Goal: Information Seeking & Learning: Learn about a topic

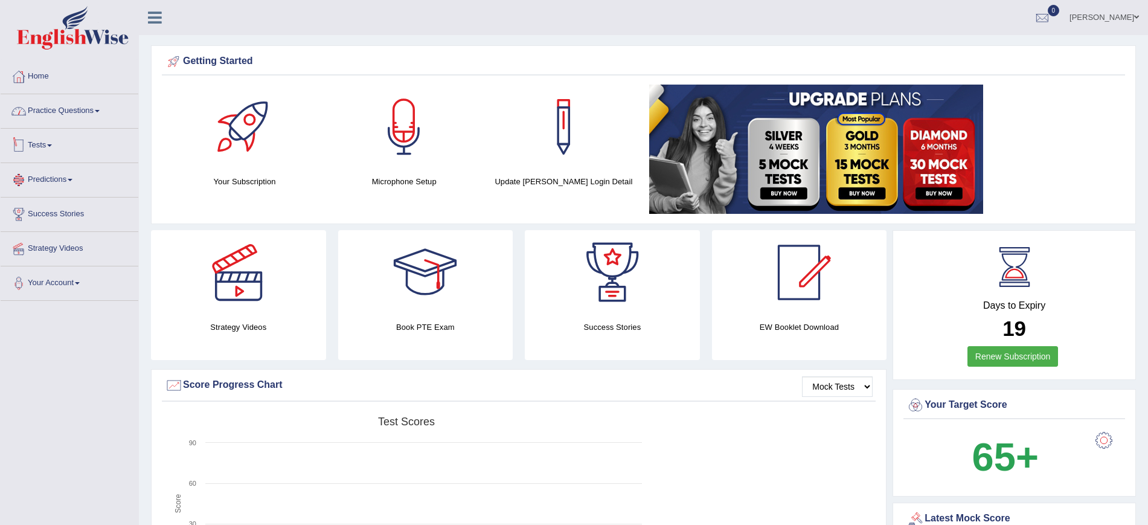
click at [55, 105] on link "Practice Questions" at bounding box center [70, 109] width 138 height 30
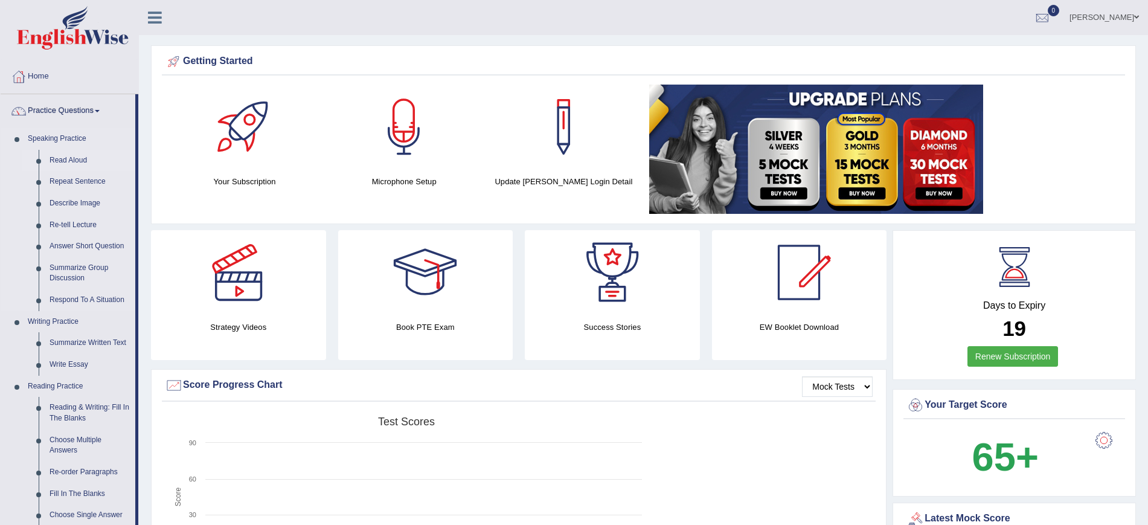
click at [60, 157] on link "Read Aloud" at bounding box center [89, 161] width 91 height 22
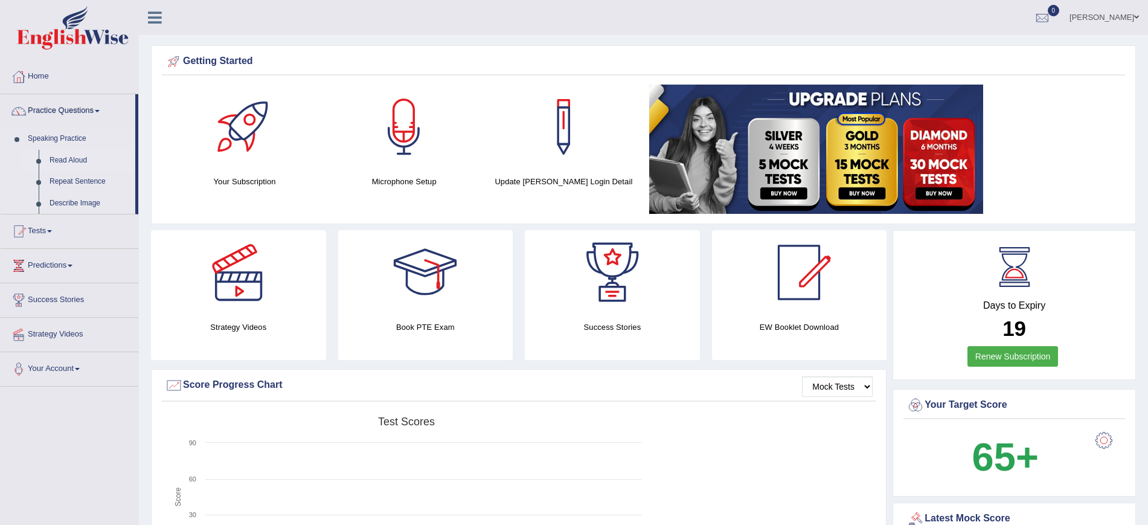
click at [60, 157] on link "Read Aloud" at bounding box center [89, 161] width 91 height 22
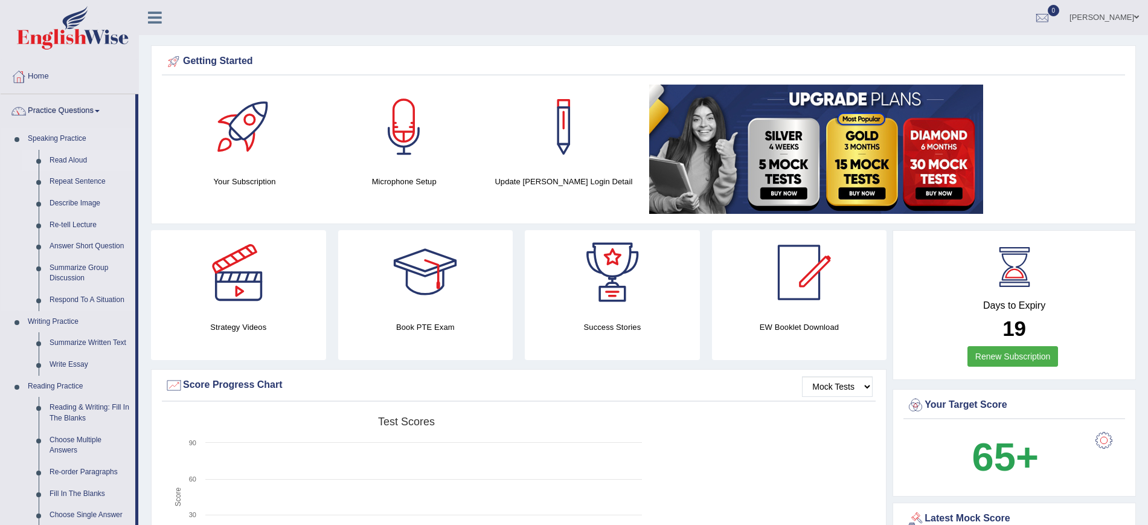
click at [74, 163] on link "Read Aloud" at bounding box center [89, 161] width 91 height 22
click at [51, 161] on link "Read Aloud" at bounding box center [89, 161] width 91 height 22
click at [40, 137] on link "Speaking Practice" at bounding box center [78, 139] width 113 height 22
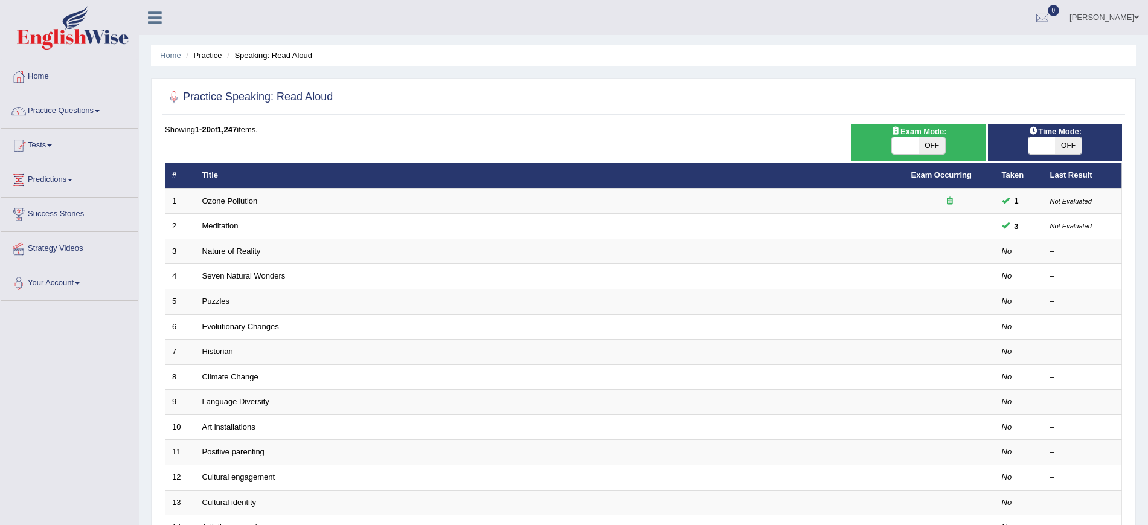
click at [932, 141] on span "OFF" at bounding box center [931, 145] width 27 height 17
checkbox input "true"
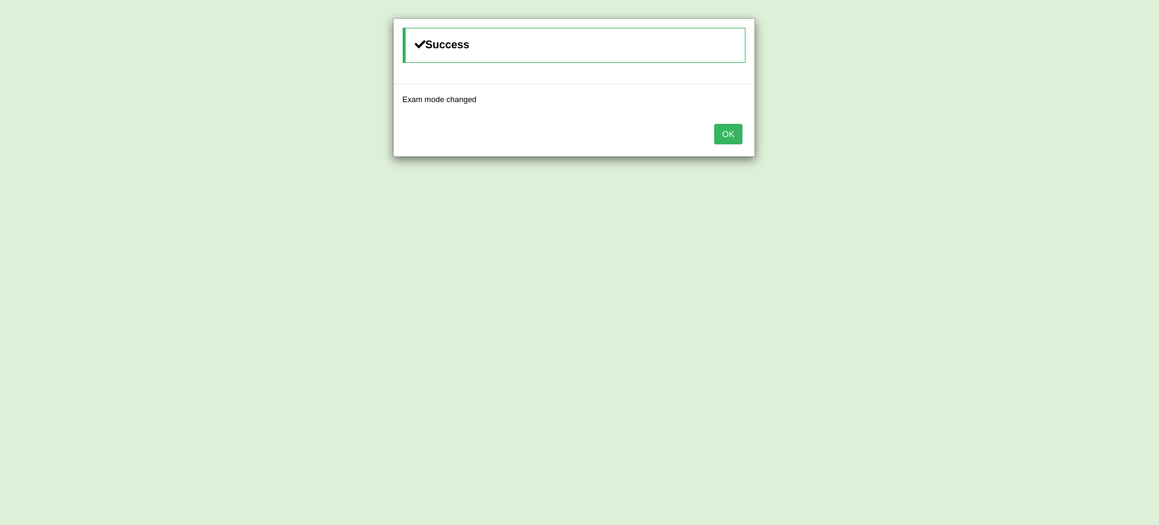
click at [720, 136] on button "OK" at bounding box center [728, 134] width 28 height 21
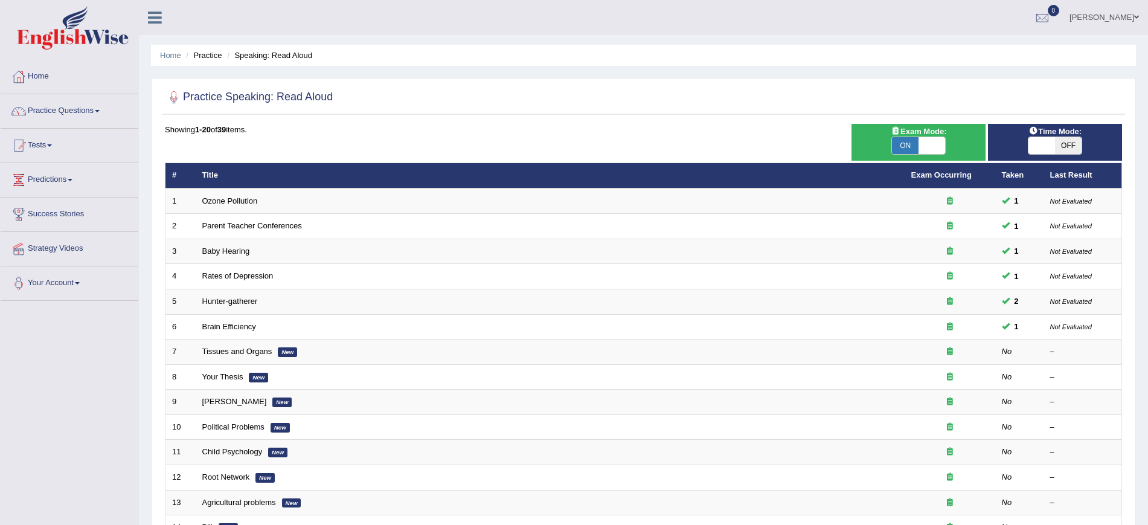
click at [1070, 147] on span "OFF" at bounding box center [1068, 145] width 27 height 17
checkbox input "true"
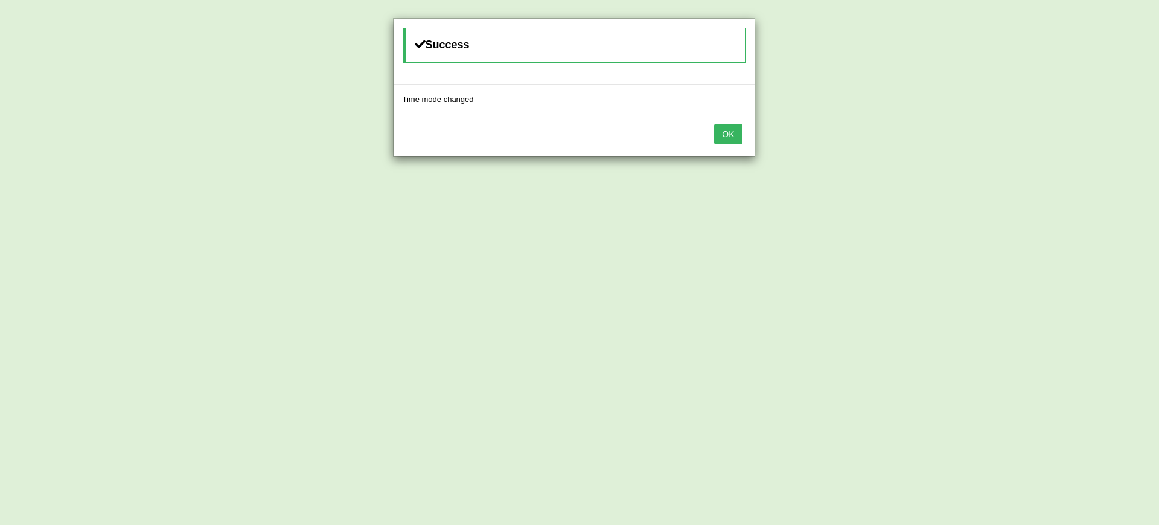
click at [732, 130] on button "OK" at bounding box center [728, 134] width 28 height 21
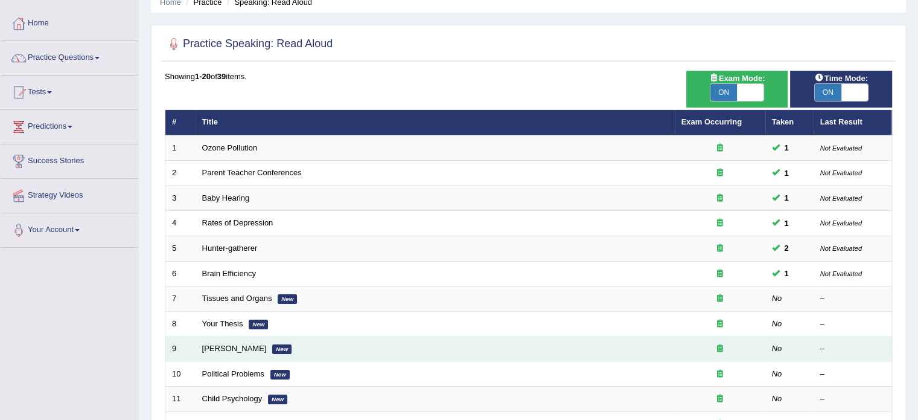
scroll to position [70, 0]
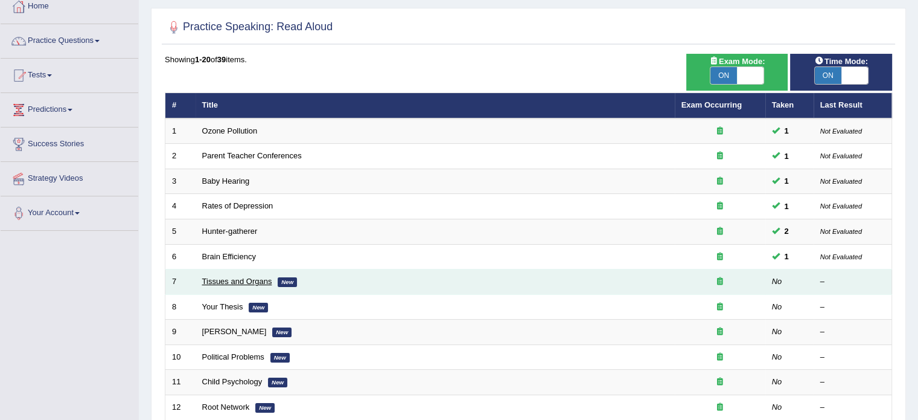
click at [217, 279] on link "Tissues and Organs" at bounding box center [237, 281] width 70 height 9
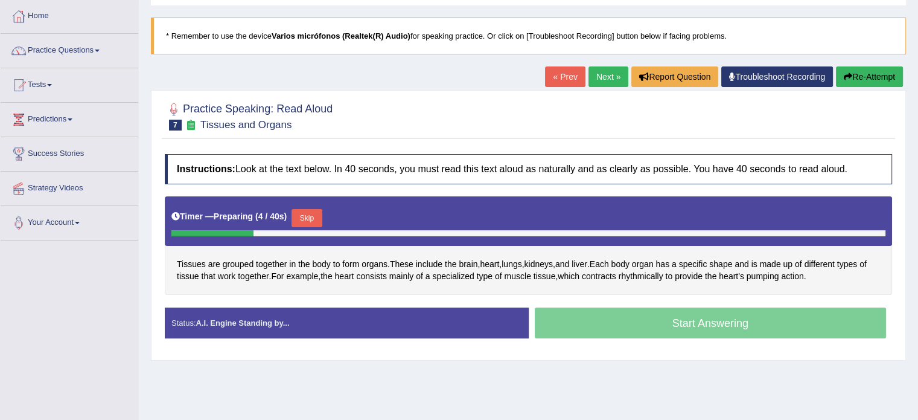
scroll to position [121, 0]
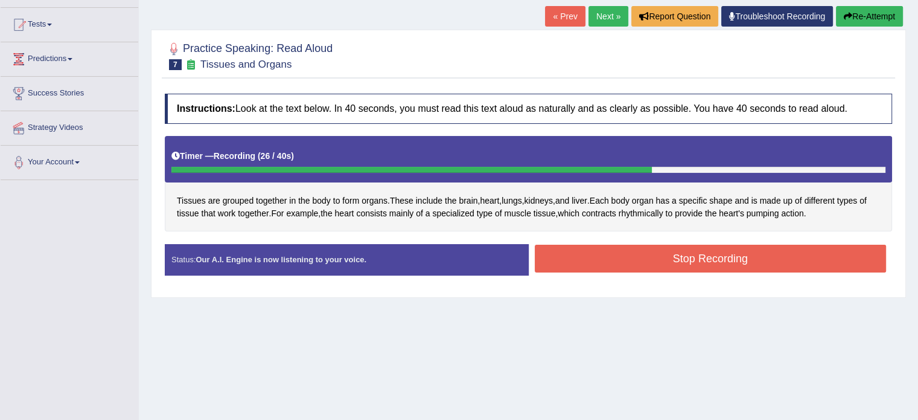
click at [624, 256] on button "Stop Recording" at bounding box center [711, 259] width 352 height 28
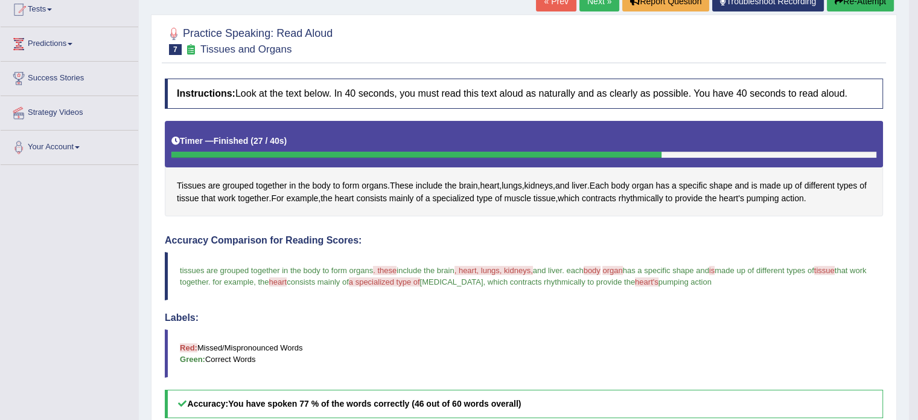
scroll to position [101, 0]
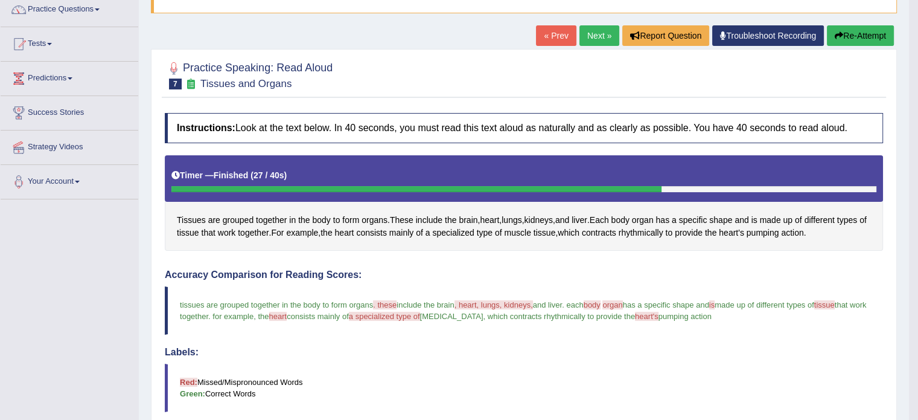
click at [860, 37] on button "Re-Attempt" at bounding box center [860, 35] width 67 height 21
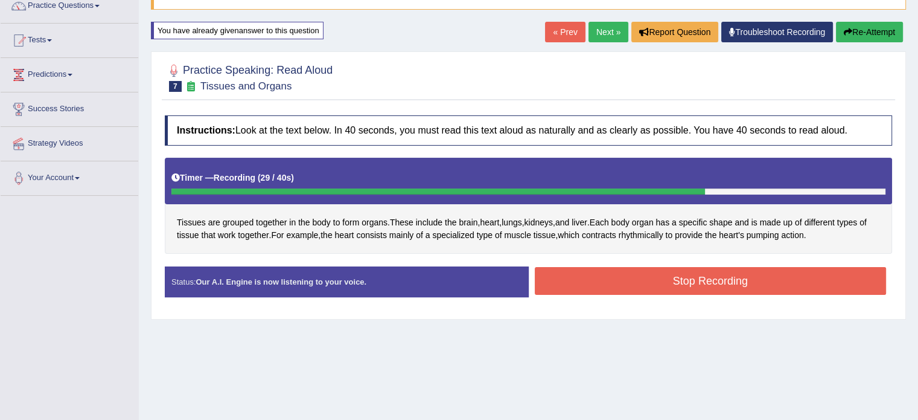
click at [594, 281] on button "Stop Recording" at bounding box center [711, 281] width 352 height 28
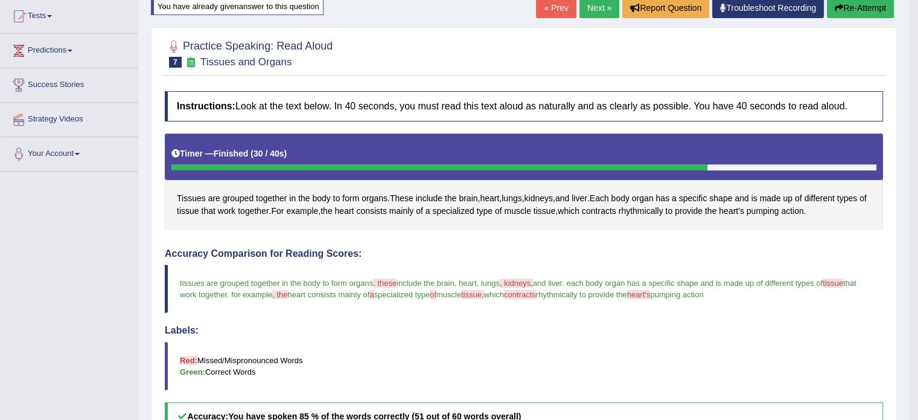
scroll to position [45, 0]
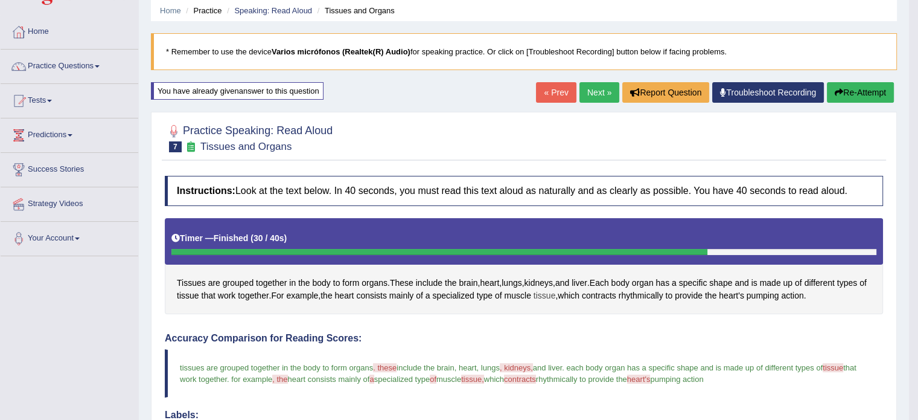
click at [556, 293] on span "tissue" at bounding box center [545, 295] width 22 height 13
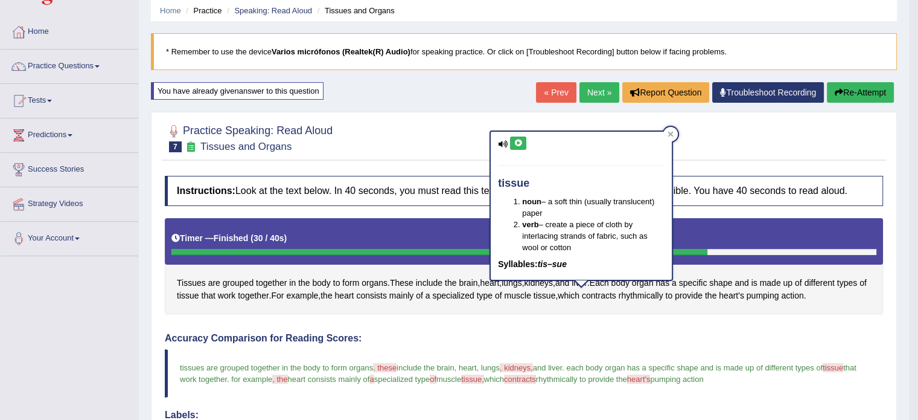
click at [519, 144] on icon at bounding box center [518, 142] width 9 height 7
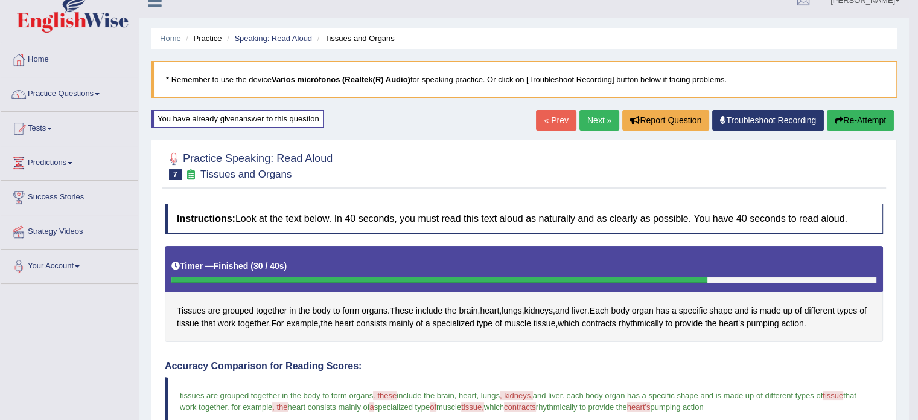
scroll to position [0, 0]
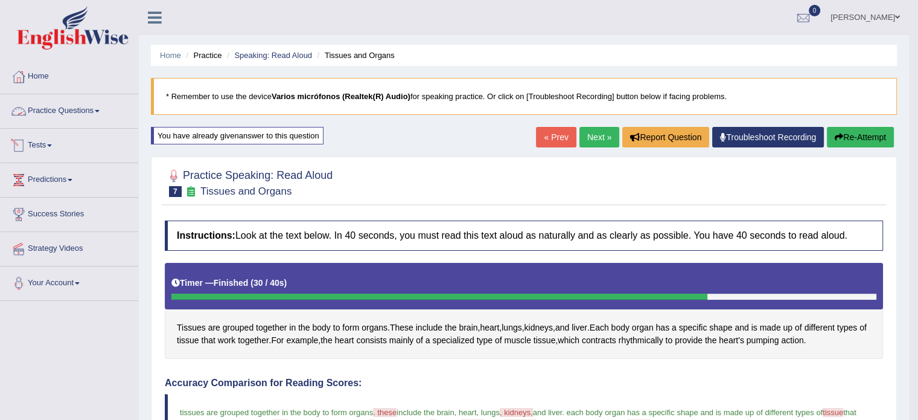
click at [83, 104] on link "Practice Questions" at bounding box center [70, 109] width 138 height 30
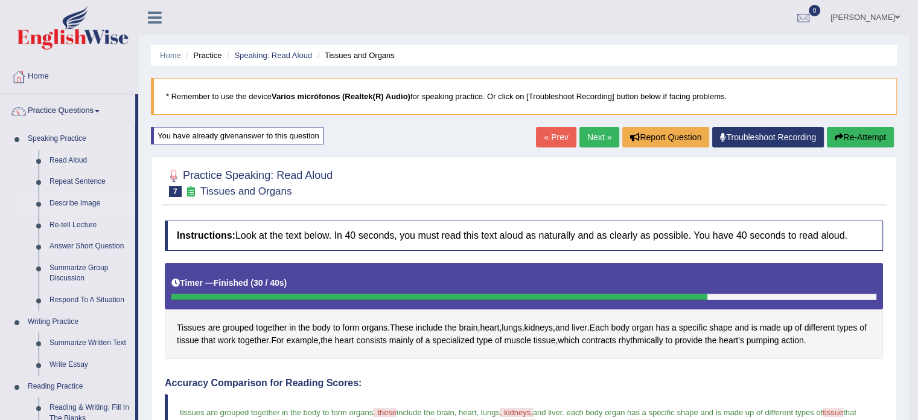
click at [82, 206] on link "Describe Image" at bounding box center [89, 204] width 91 height 22
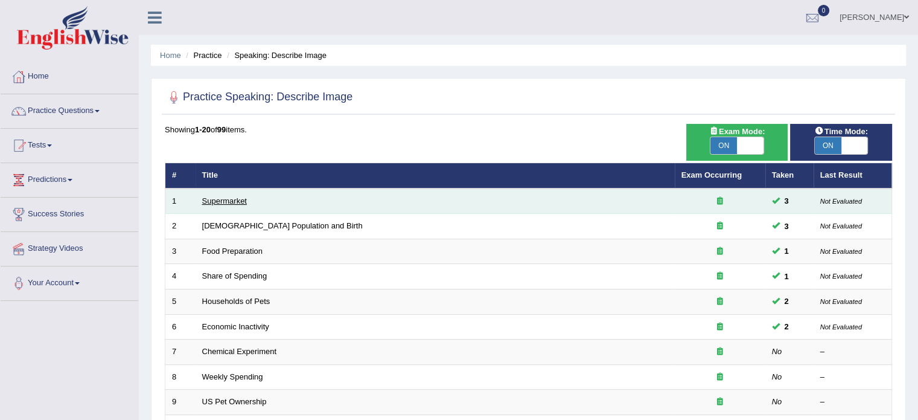
click at [220, 197] on link "Supermarket" at bounding box center [224, 200] width 45 height 9
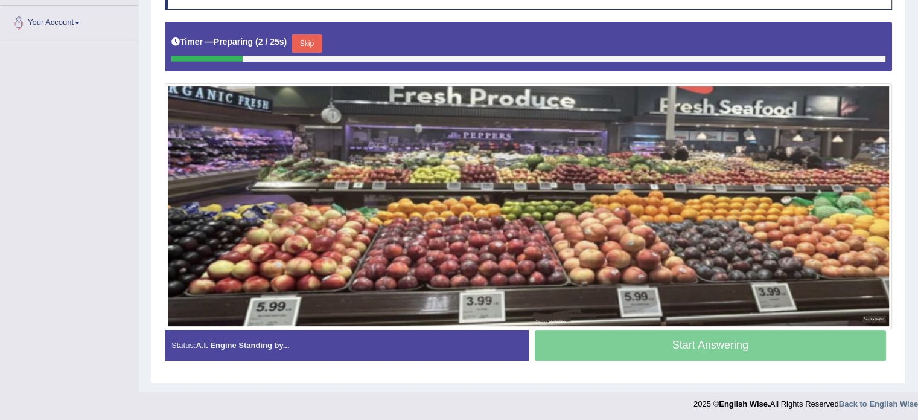
scroll to position [19, 0]
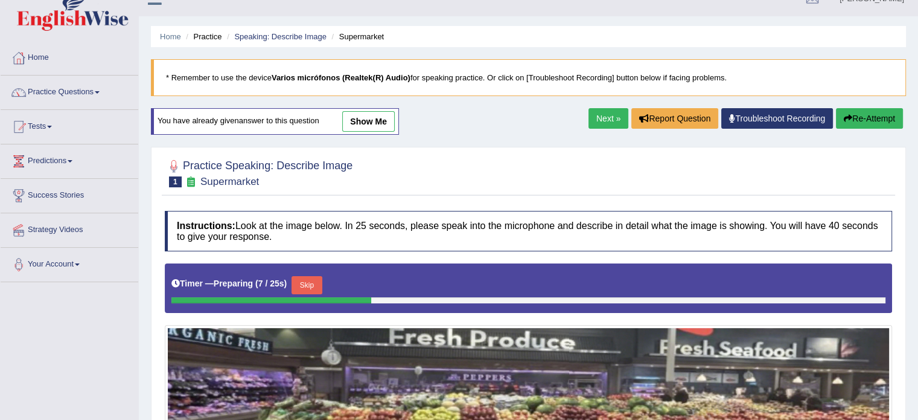
click at [350, 121] on link "show me" at bounding box center [368, 121] width 53 height 21
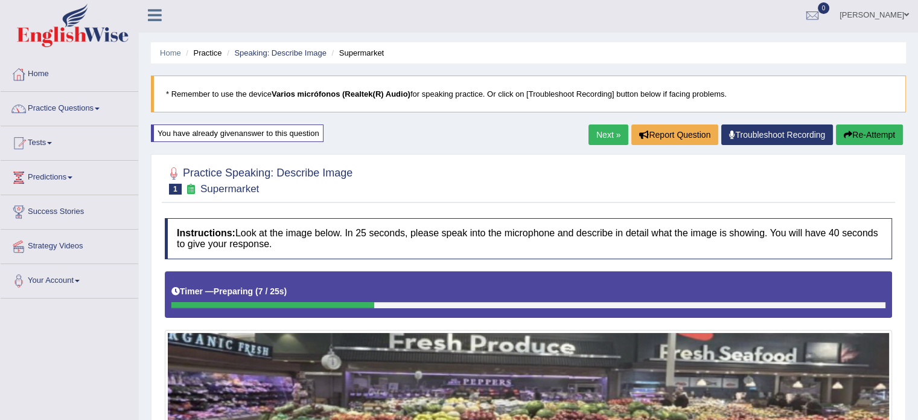
scroll to position [0, 0]
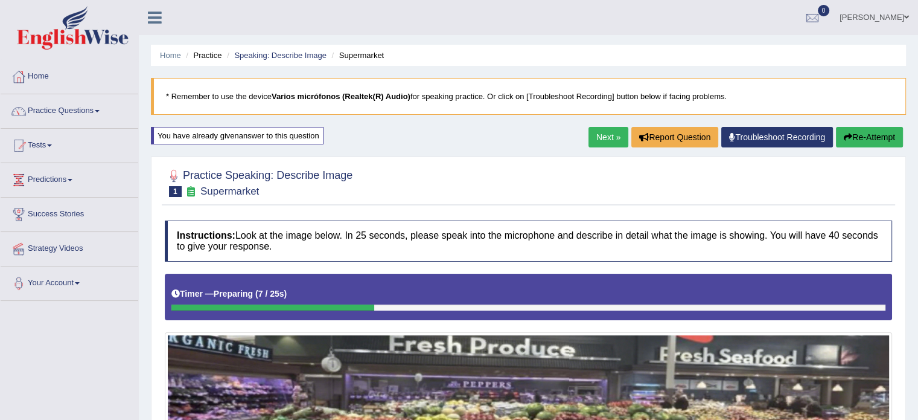
click at [602, 133] on link "Next »" at bounding box center [609, 137] width 40 height 21
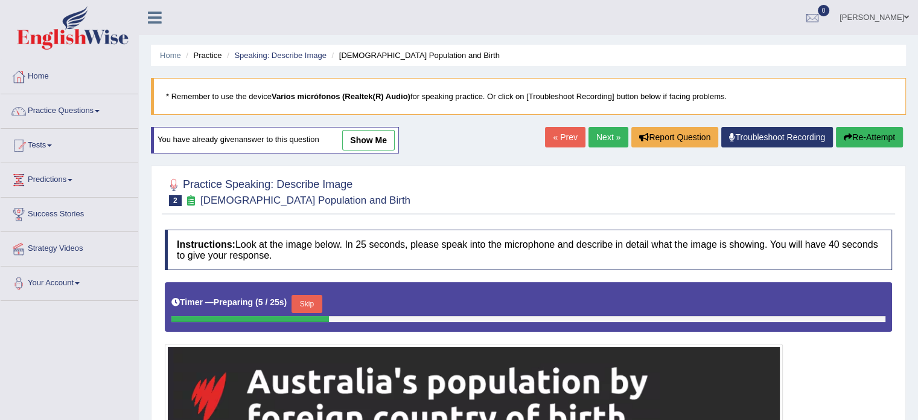
click at [284, 208] on div at bounding box center [529, 191] width 728 height 37
drag, startPoint x: 369, startPoint y: 139, endPoint x: 347, endPoint y: 86, distance: 58.2
click at [370, 139] on link "show me" at bounding box center [368, 140] width 53 height 21
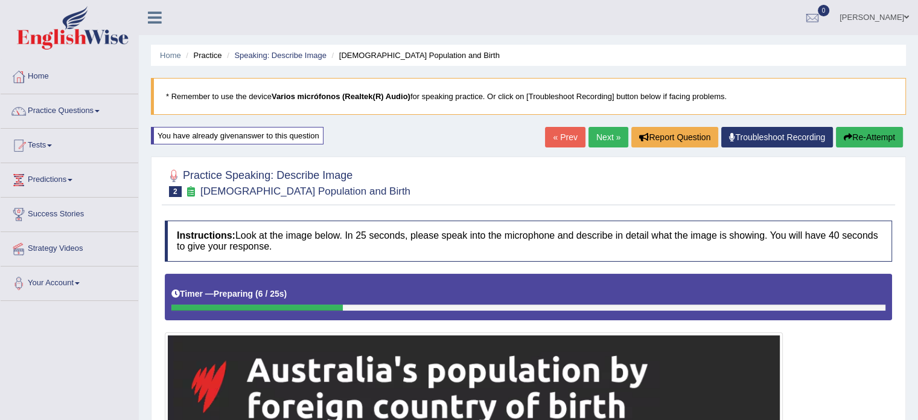
click at [594, 141] on link "Next »" at bounding box center [609, 137] width 40 height 21
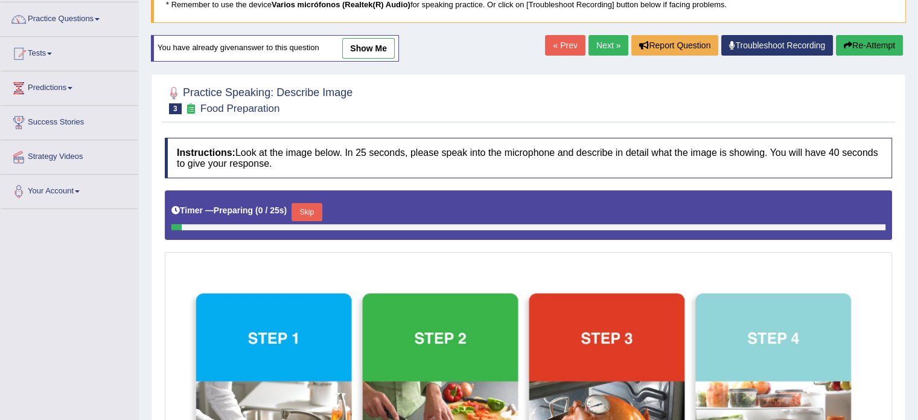
scroll to position [2, 0]
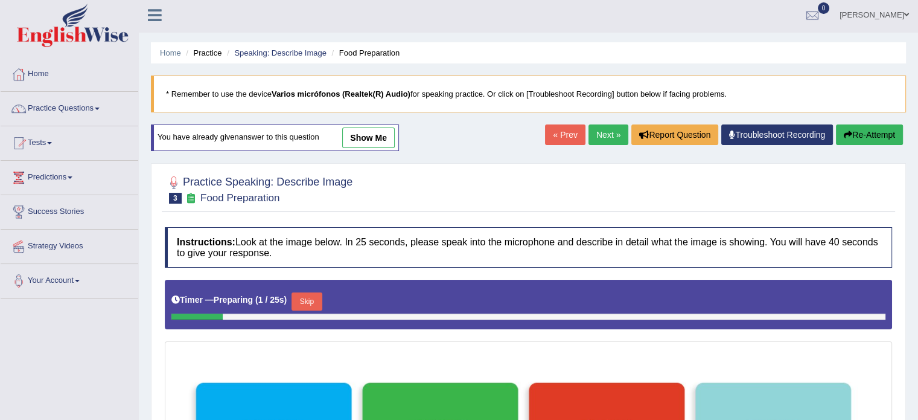
click at [369, 139] on link "show me" at bounding box center [368, 137] width 53 height 21
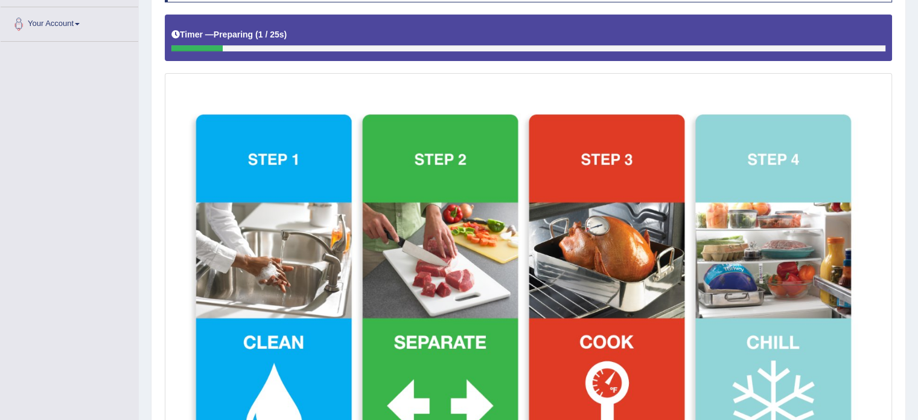
scroll to position [0, 0]
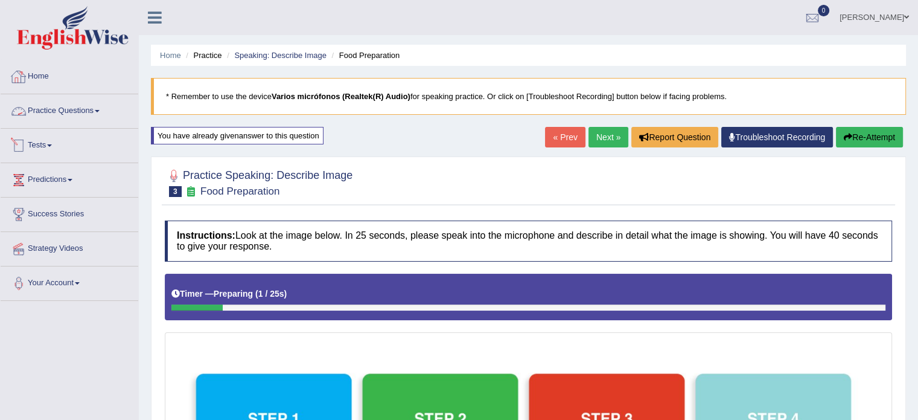
click at [63, 119] on link "Practice Questions" at bounding box center [70, 109] width 138 height 30
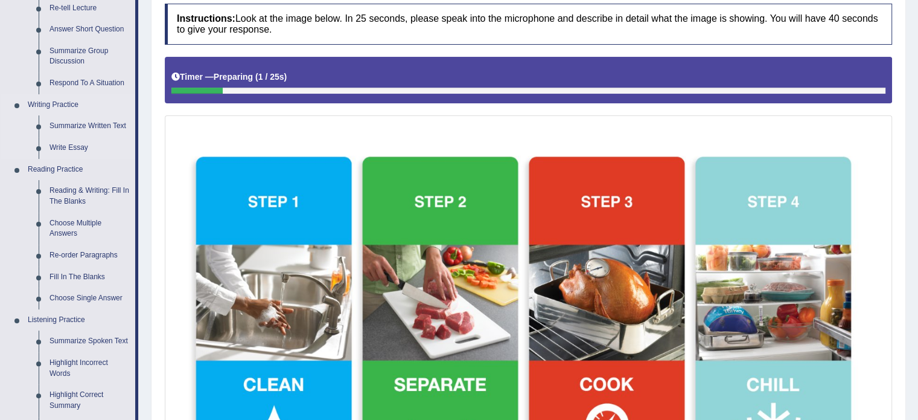
scroll to position [242, 0]
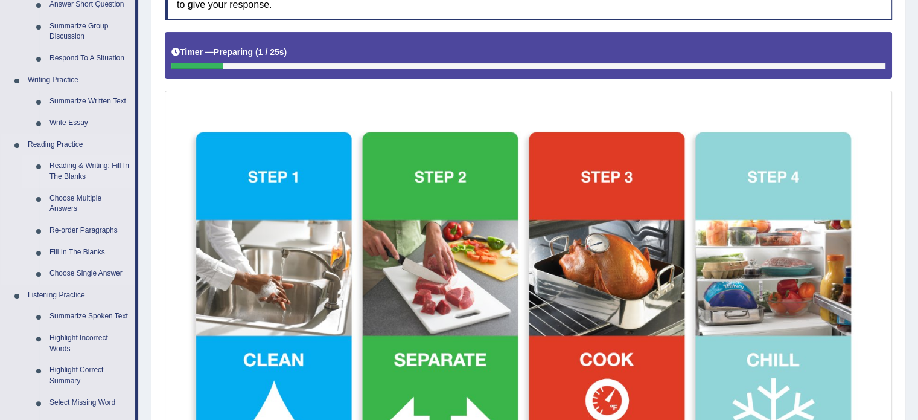
click at [65, 178] on link "Reading & Writing: Fill In The Blanks" at bounding box center [89, 171] width 91 height 32
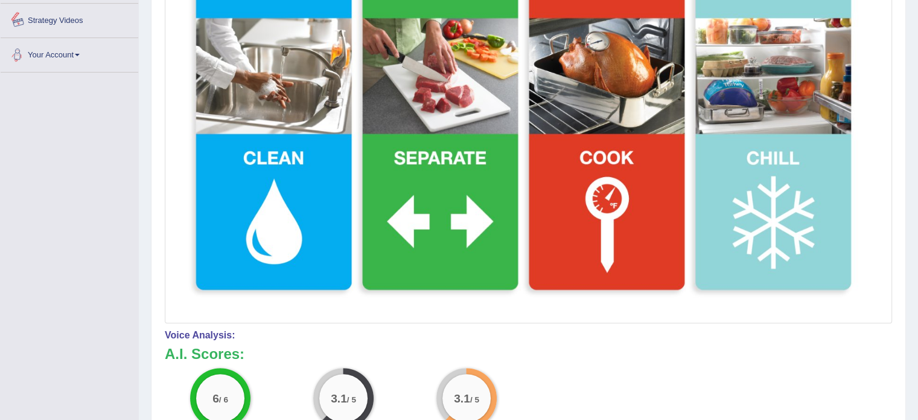
scroll to position [682, 0]
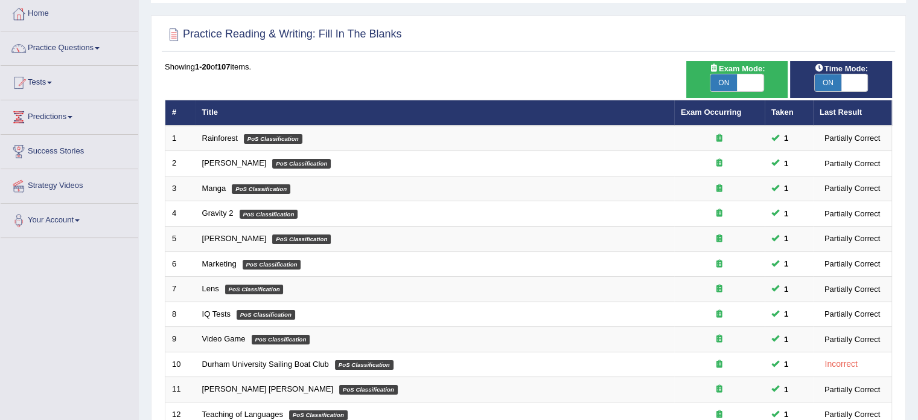
scroll to position [60, 0]
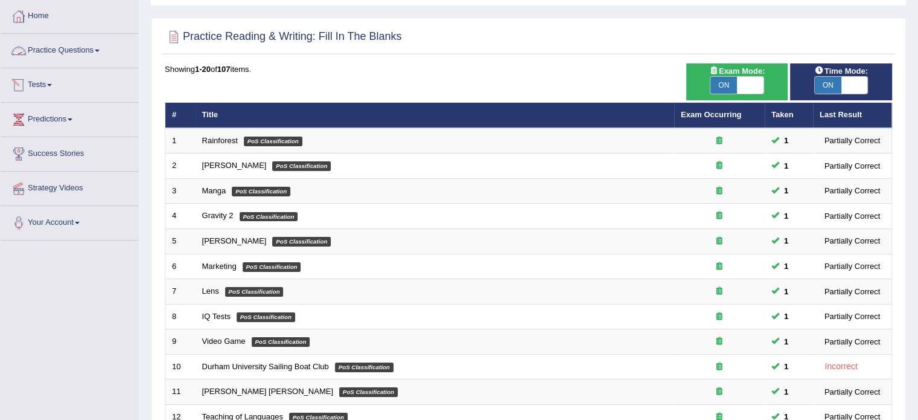
click at [49, 56] on link "Practice Questions" at bounding box center [70, 49] width 138 height 30
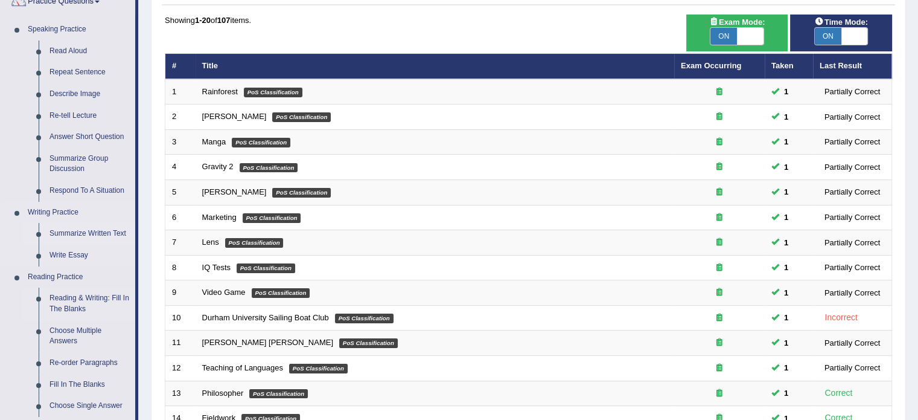
scroll to position [181, 0]
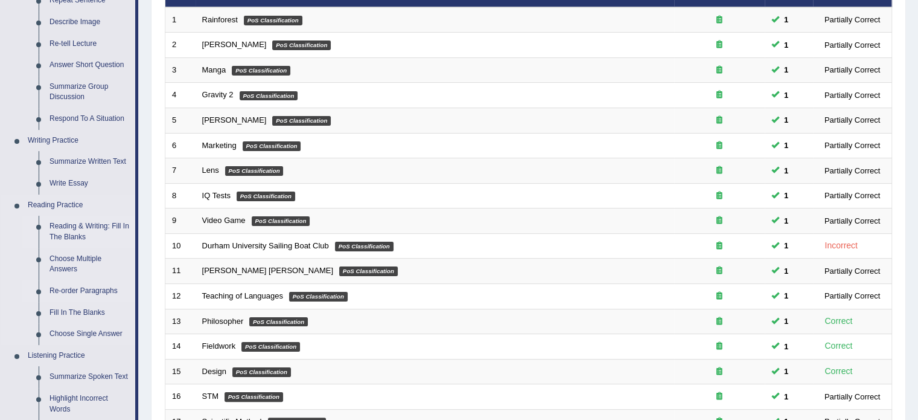
click at [65, 292] on link "Re-order Paragraphs" at bounding box center [89, 291] width 91 height 22
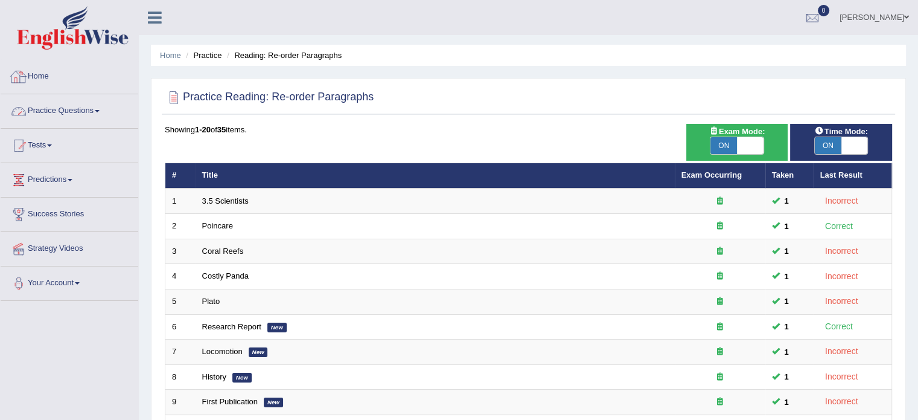
click at [70, 121] on link "Practice Questions" at bounding box center [70, 109] width 138 height 30
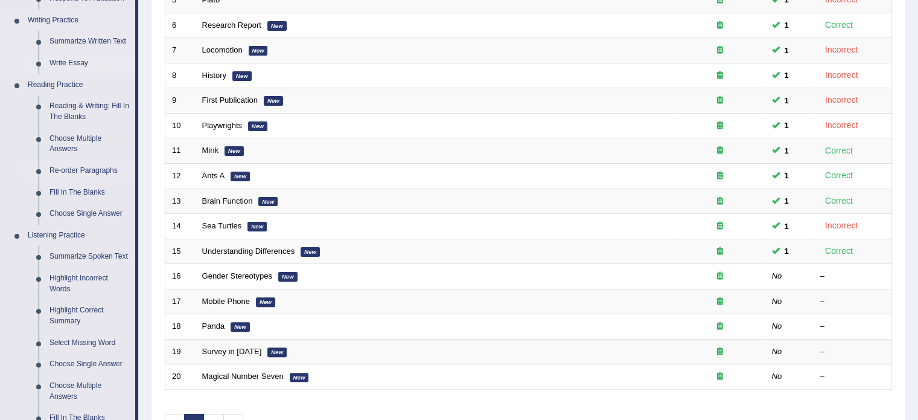
scroll to position [302, 0]
click at [68, 194] on link "Fill In The Blanks" at bounding box center [89, 192] width 91 height 22
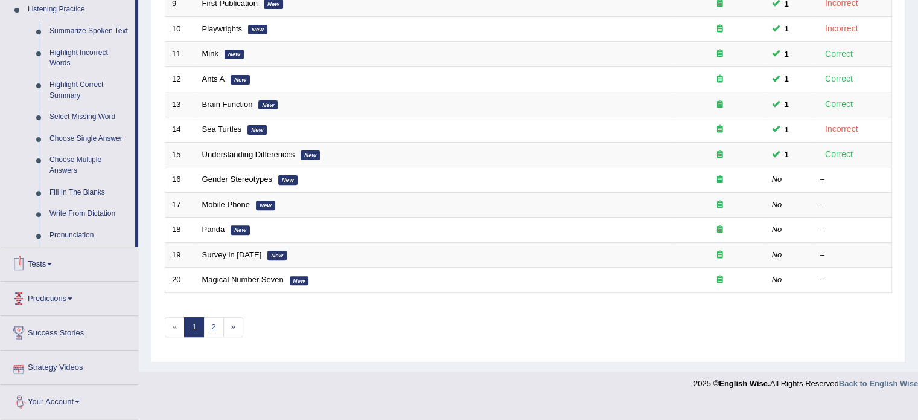
scroll to position [402, 0]
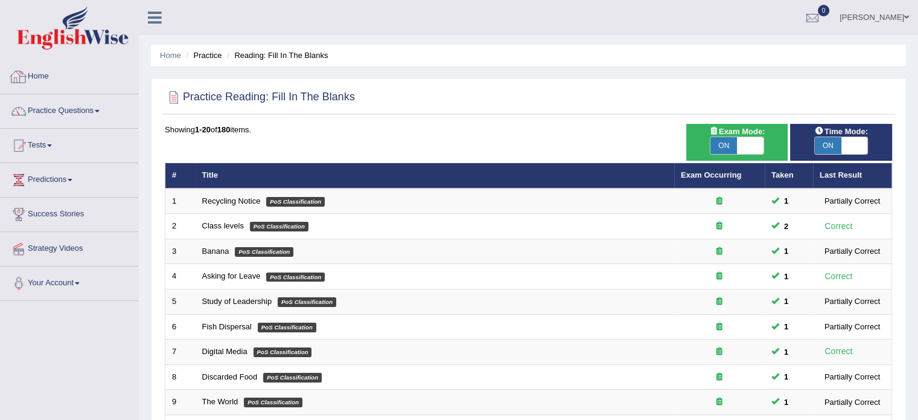
click at [49, 74] on link "Home" at bounding box center [70, 75] width 138 height 30
